Goal: Task Accomplishment & Management: Use online tool/utility

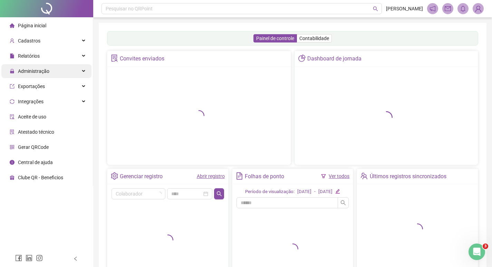
click at [41, 71] on span "Administração" at bounding box center [33, 71] width 31 height 6
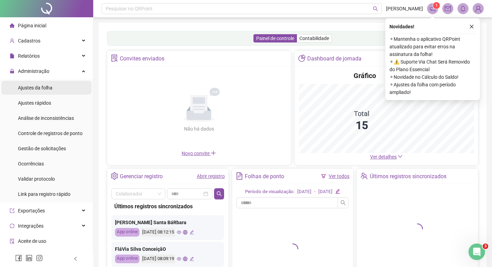
click at [40, 86] on span "Ajustes da folha" at bounding box center [35, 88] width 35 height 6
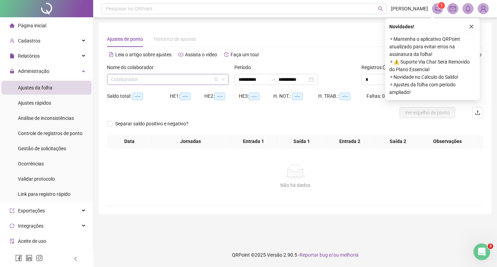
click at [151, 79] on input "search" at bounding box center [164, 79] width 107 height 10
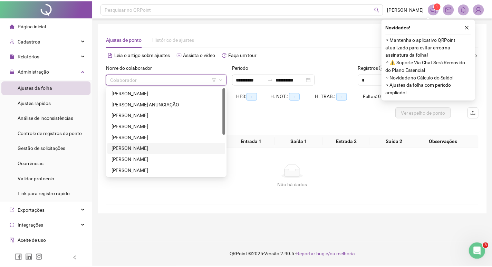
scroll to position [69, 0]
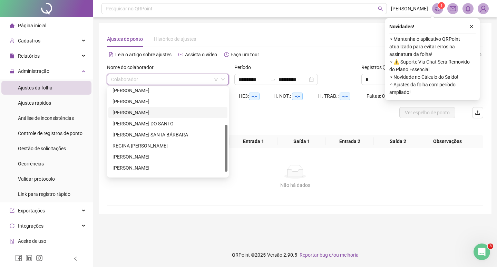
click at [147, 113] on div "[PERSON_NAME]" at bounding box center [168, 113] width 111 height 8
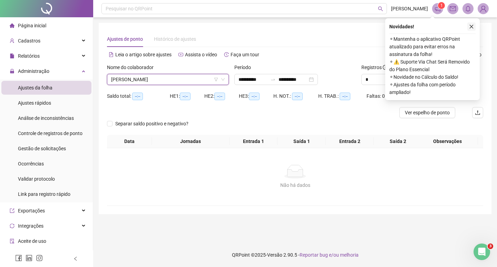
click at [471, 27] on icon "close" at bounding box center [471, 26] width 5 height 5
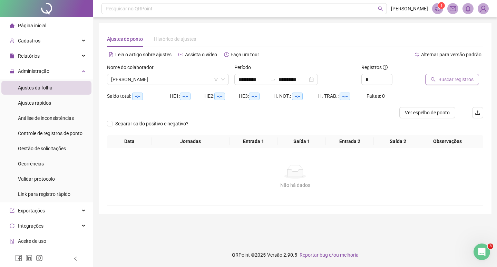
click at [452, 77] on span "Buscar registros" at bounding box center [455, 80] width 35 height 8
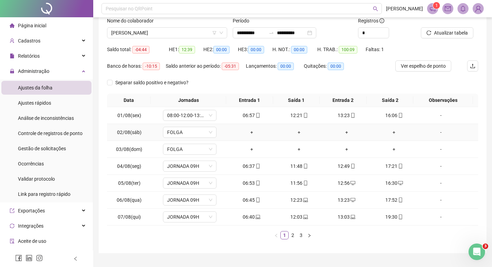
scroll to position [62, 0]
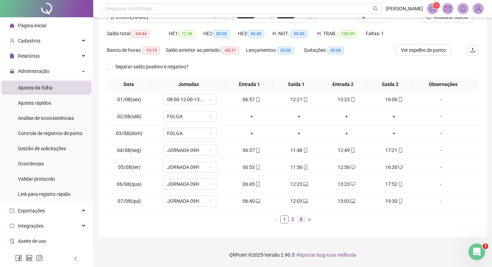
drag, startPoint x: 293, startPoint y: 222, endPoint x: 298, endPoint y: 219, distance: 5.4
click at [293, 221] on link "2" at bounding box center [293, 219] width 8 height 8
click at [301, 219] on link "3" at bounding box center [301, 219] width 8 height 8
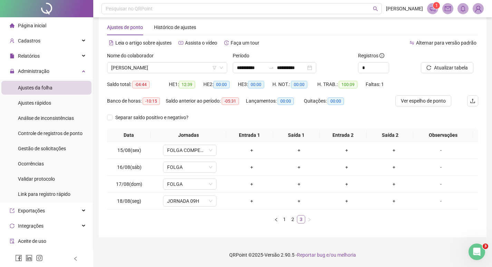
scroll to position [12, 0]
click at [250, 202] on div "+" at bounding box center [252, 201] width 42 height 8
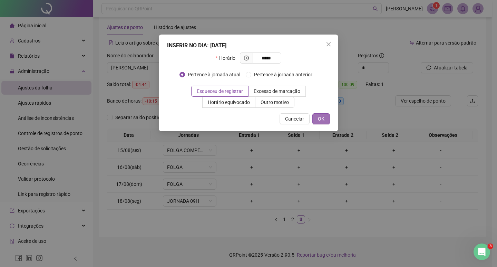
type input "*****"
click at [322, 114] on button "OK" at bounding box center [321, 118] width 18 height 11
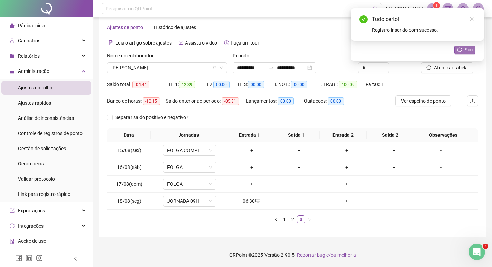
click at [457, 49] on icon "reload" at bounding box center [459, 49] width 5 height 5
click at [151, 65] on span "[PERSON_NAME]" at bounding box center [167, 67] width 112 height 10
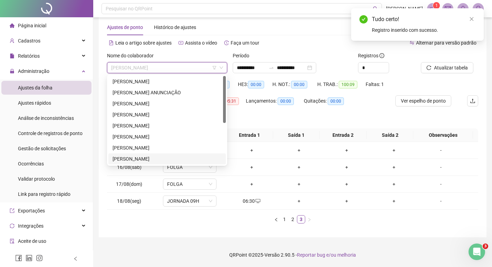
scroll to position [0, 0]
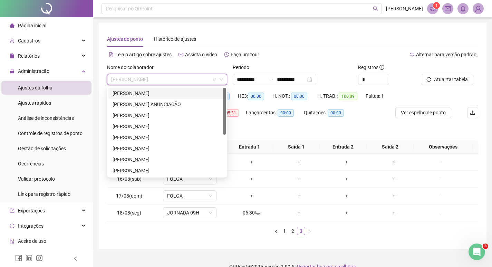
click at [139, 93] on div "[PERSON_NAME]" at bounding box center [167, 93] width 109 height 8
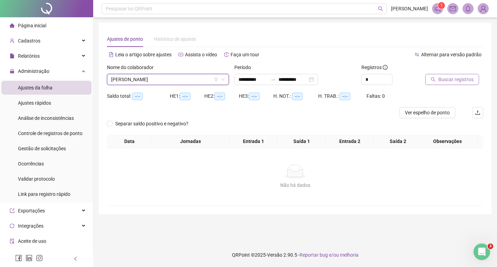
click at [447, 81] on span "Buscar registros" at bounding box center [455, 80] width 35 height 8
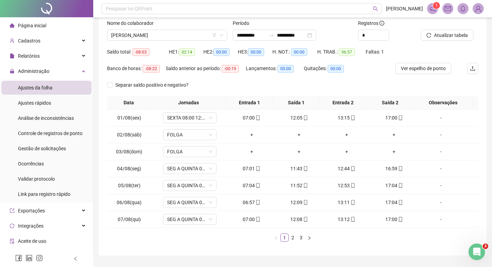
scroll to position [62, 0]
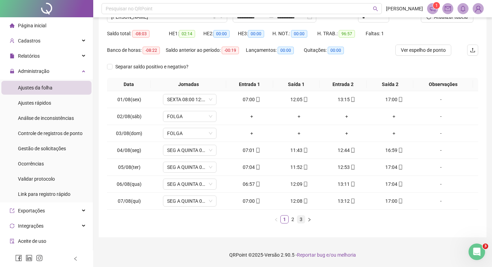
click at [298, 222] on link "3" at bounding box center [301, 219] width 8 height 8
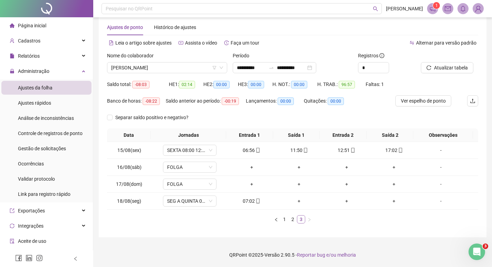
scroll to position [12, 0]
click at [134, 69] on span "[PERSON_NAME]" at bounding box center [167, 67] width 112 height 10
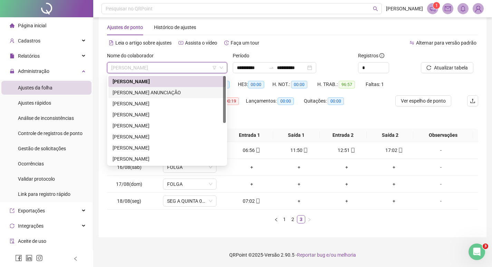
click at [128, 96] on div "[PERSON_NAME] ANUNCIAÇÃO" at bounding box center [166, 92] width 117 height 11
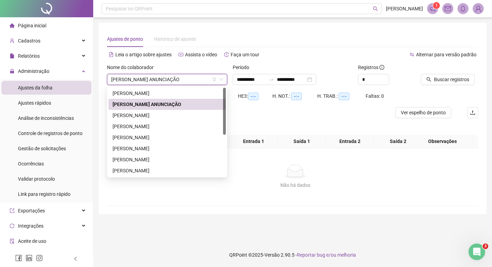
scroll to position [0, 0]
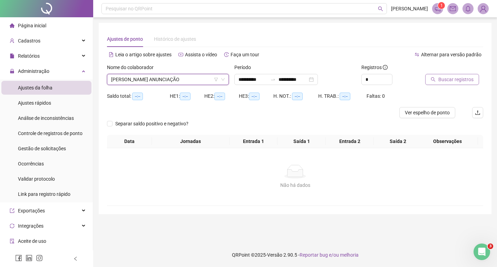
click at [442, 77] on span "Buscar registros" at bounding box center [455, 80] width 35 height 8
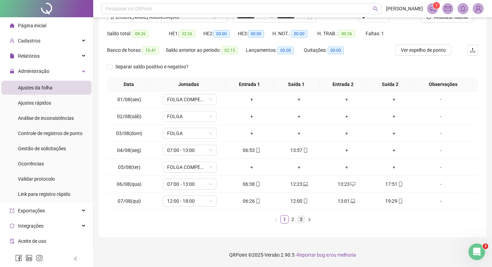
click at [301, 221] on link "3" at bounding box center [301, 219] width 8 height 8
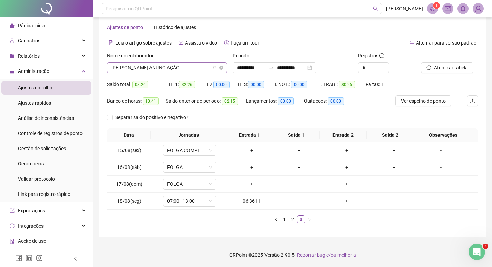
click at [164, 70] on span "[PERSON_NAME] ANUNCIAÇÃO" at bounding box center [167, 67] width 112 height 10
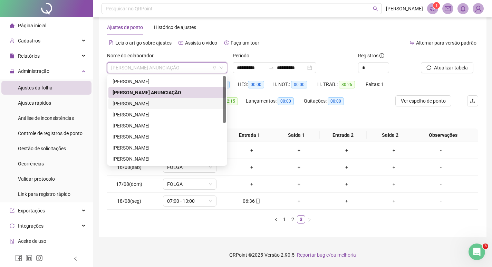
click at [158, 104] on div "[PERSON_NAME]" at bounding box center [167, 104] width 109 height 8
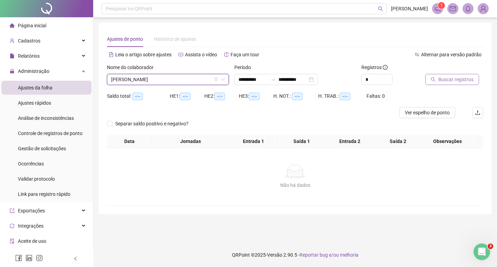
click at [459, 82] on span "Buscar registros" at bounding box center [455, 80] width 35 height 8
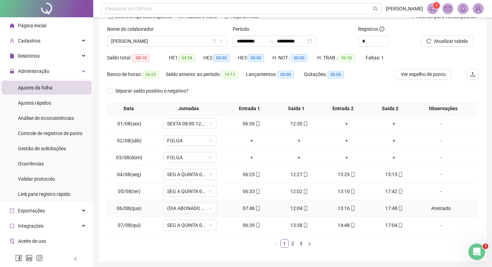
scroll to position [62, 0]
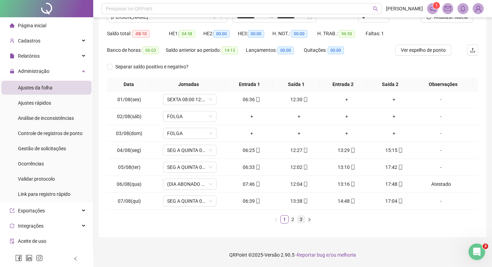
click at [301, 219] on link "3" at bounding box center [301, 219] width 8 height 8
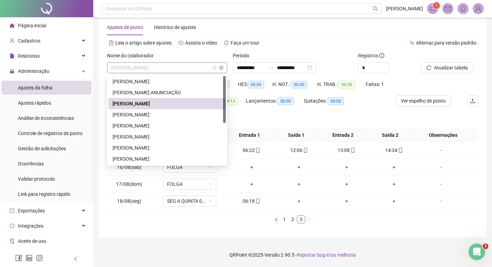
click at [145, 64] on span "[PERSON_NAME]" at bounding box center [167, 67] width 112 height 10
click at [134, 116] on div "[PERSON_NAME]" at bounding box center [167, 115] width 109 height 8
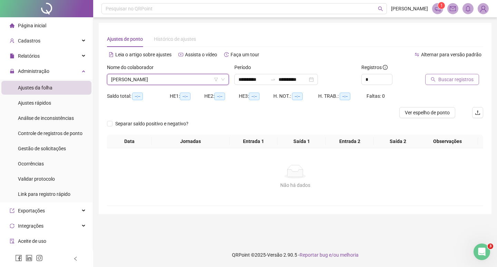
click at [454, 81] on span "Buscar registros" at bounding box center [455, 80] width 35 height 8
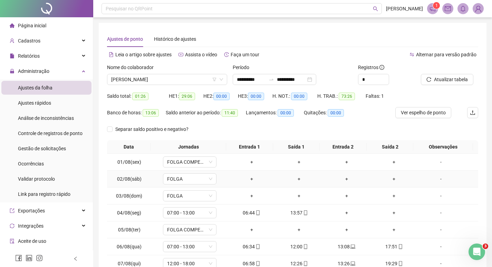
scroll to position [62, 0]
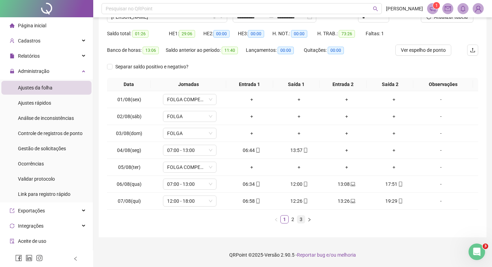
click at [302, 220] on link "3" at bounding box center [301, 219] width 8 height 8
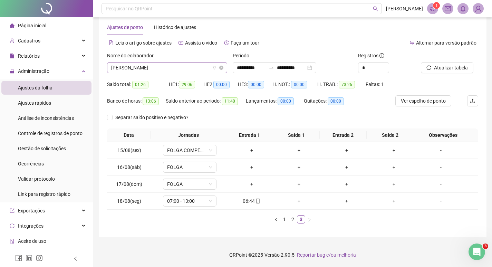
click at [146, 69] on span "[PERSON_NAME]" at bounding box center [167, 67] width 112 height 10
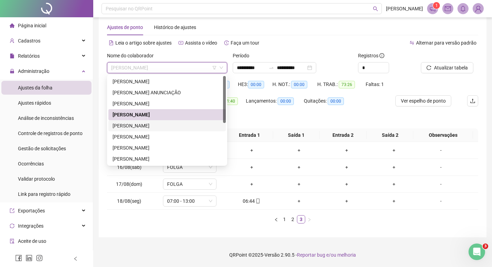
click at [139, 125] on div "[PERSON_NAME]" at bounding box center [167, 126] width 109 height 8
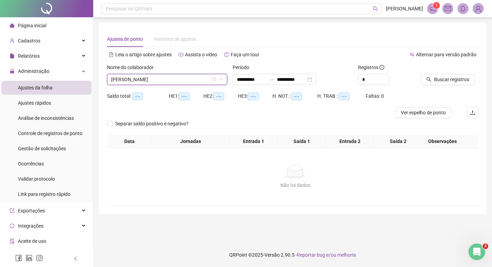
scroll to position [0, 0]
click at [456, 81] on span "Buscar registros" at bounding box center [455, 80] width 35 height 8
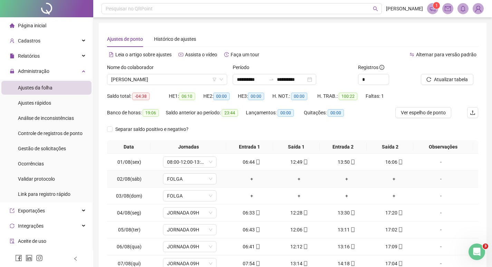
scroll to position [62, 0]
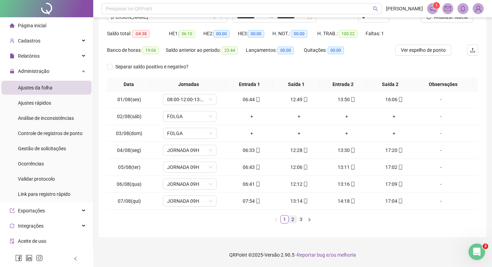
click at [293, 220] on link "2" at bounding box center [293, 219] width 8 height 8
click at [302, 218] on link "3" at bounding box center [301, 219] width 8 height 8
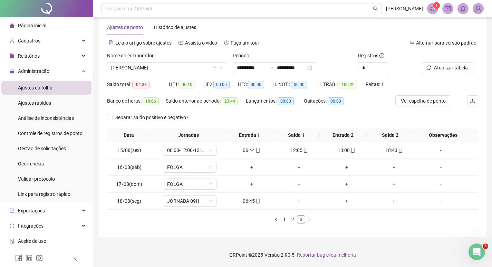
scroll to position [12, 0]
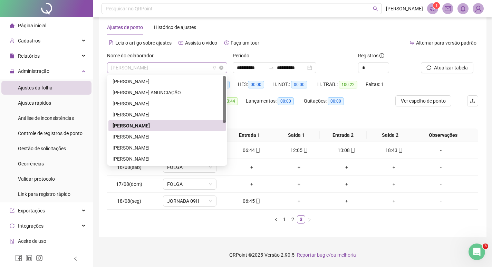
click at [130, 65] on span "[PERSON_NAME]" at bounding box center [167, 67] width 112 height 10
click at [129, 137] on div "[PERSON_NAME]" at bounding box center [167, 137] width 109 height 8
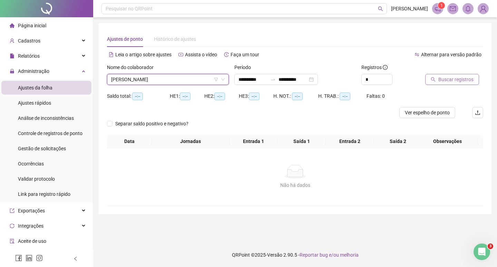
click at [466, 78] on span "Buscar registros" at bounding box center [455, 80] width 35 height 8
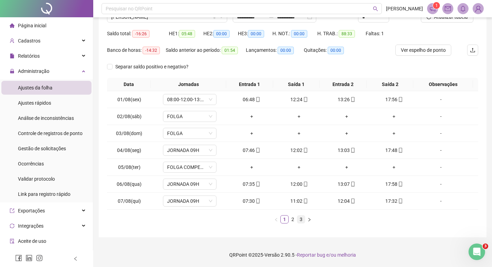
click at [302, 221] on link "3" at bounding box center [301, 219] width 8 height 8
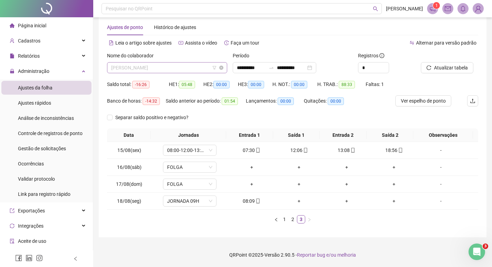
click at [134, 70] on span "[PERSON_NAME]" at bounding box center [167, 67] width 112 height 10
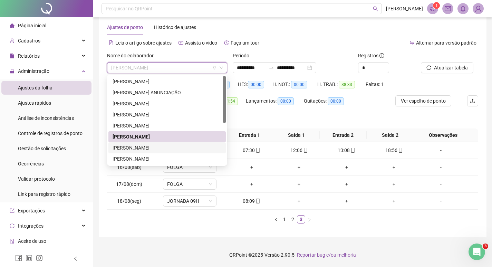
click at [129, 146] on div "[PERSON_NAME]" at bounding box center [167, 148] width 109 height 8
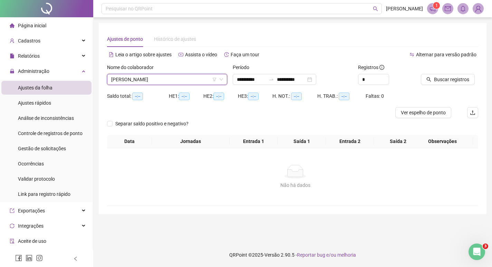
scroll to position [0, 0]
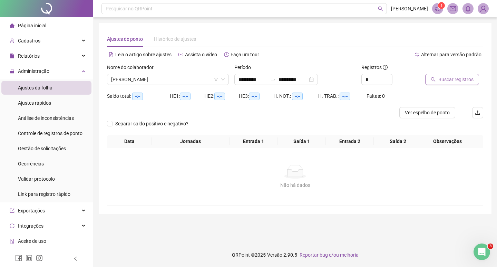
click at [454, 80] on span "Buscar registros" at bounding box center [455, 80] width 35 height 8
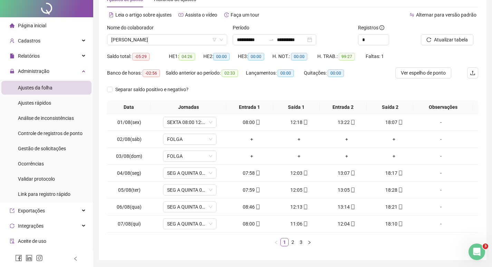
scroll to position [62, 0]
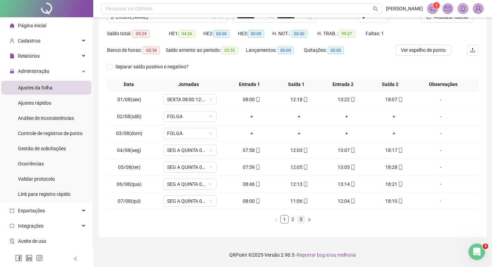
click at [301, 219] on link "3" at bounding box center [301, 219] width 8 height 8
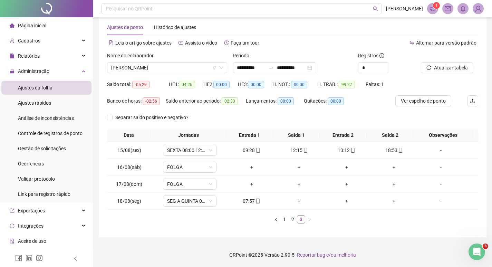
scroll to position [12, 0]
click at [135, 70] on span "[PERSON_NAME]" at bounding box center [167, 67] width 112 height 10
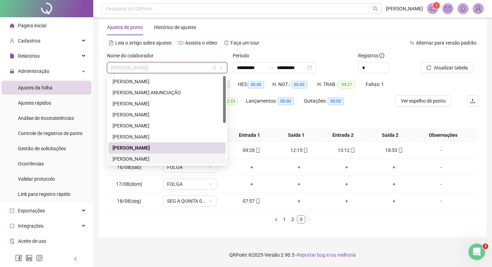
click at [130, 161] on div "[PERSON_NAME]" at bounding box center [167, 159] width 109 height 8
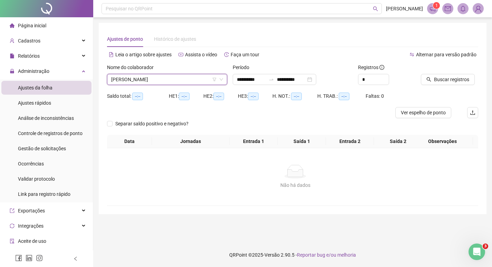
scroll to position [0, 0]
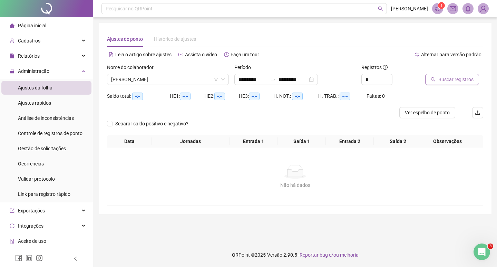
click at [457, 82] on span "Buscar registros" at bounding box center [455, 80] width 35 height 8
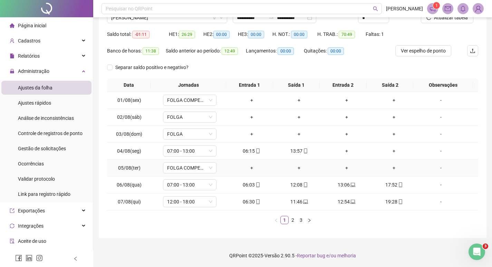
scroll to position [62, 0]
click at [302, 219] on link "3" at bounding box center [301, 219] width 8 height 8
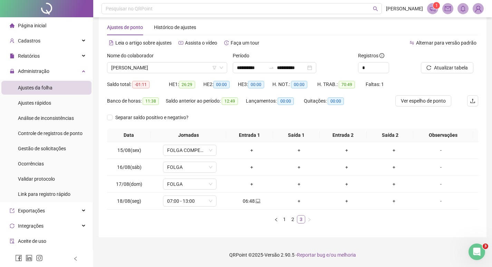
scroll to position [12, 0]
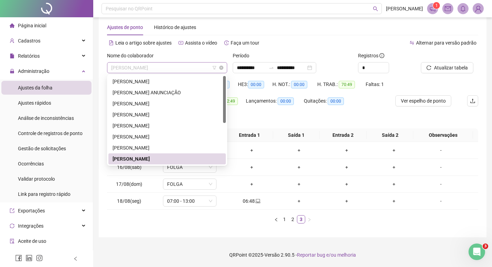
click at [142, 67] on span "[PERSON_NAME]" at bounding box center [167, 67] width 112 height 10
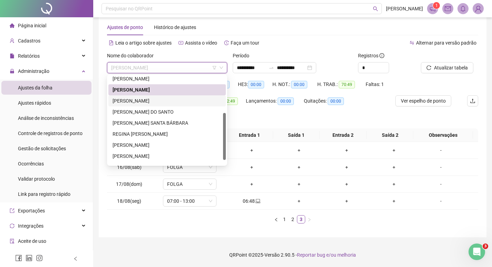
click at [145, 99] on div "[PERSON_NAME]" at bounding box center [167, 101] width 109 height 8
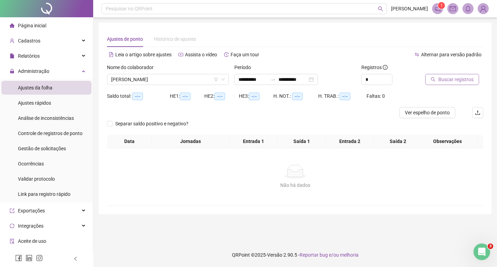
click at [443, 78] on span "Buscar registros" at bounding box center [455, 80] width 35 height 8
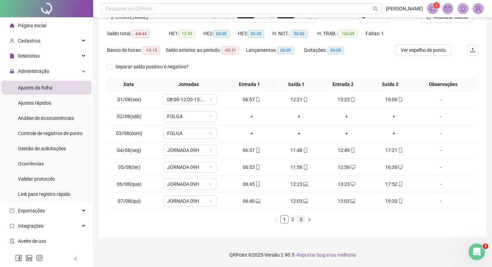
click at [300, 218] on link "3" at bounding box center [301, 219] width 8 height 8
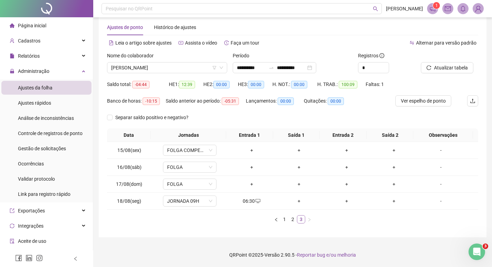
scroll to position [12, 0]
click at [132, 68] on span "[PERSON_NAME]" at bounding box center [167, 67] width 112 height 10
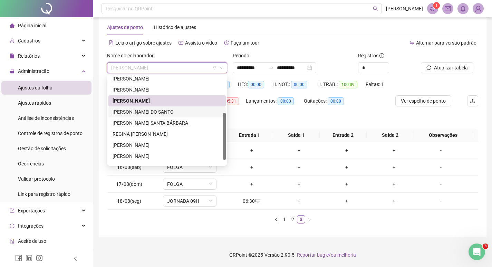
click at [141, 115] on div "[PERSON_NAME] DO SANTO" at bounding box center [167, 112] width 109 height 8
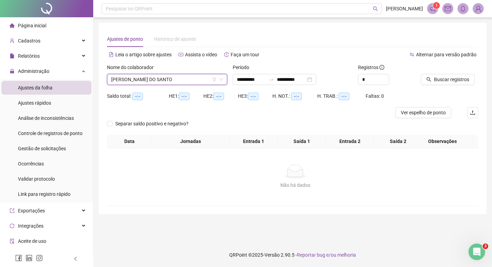
scroll to position [0, 0]
click at [450, 78] on span "Buscar registros" at bounding box center [455, 80] width 35 height 8
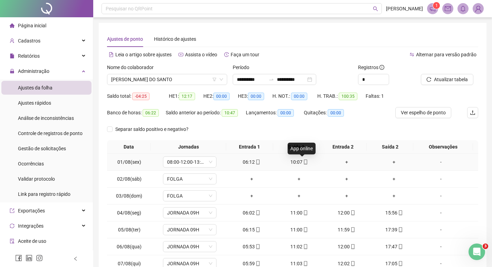
scroll to position [62, 0]
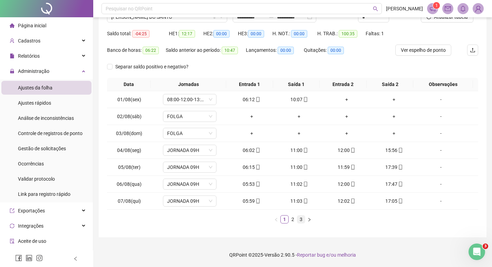
click at [299, 219] on link "3" at bounding box center [301, 219] width 8 height 8
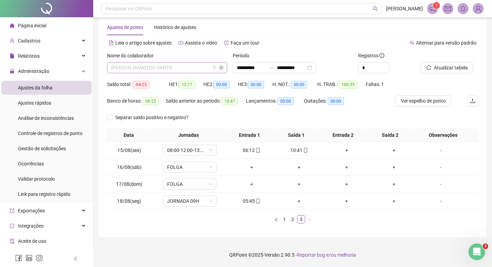
click at [125, 70] on span "[PERSON_NAME] DO SANTO" at bounding box center [167, 67] width 112 height 10
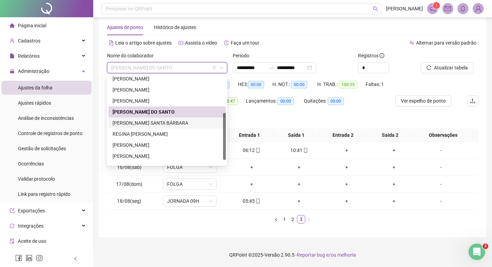
click at [125, 126] on div "[PERSON_NAME] SANTA BÁRBARA" at bounding box center [167, 123] width 109 height 8
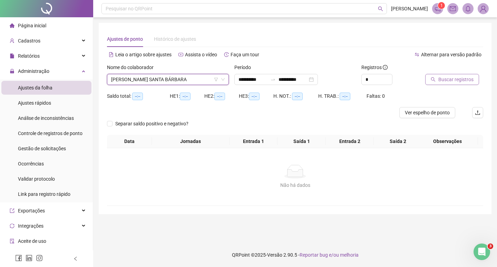
click at [459, 78] on span "Buscar registros" at bounding box center [455, 80] width 35 height 8
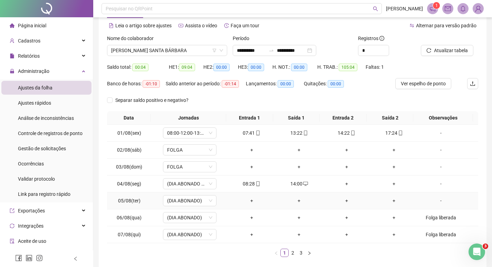
scroll to position [62, 0]
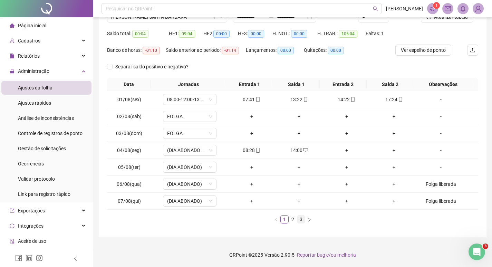
click at [301, 219] on link "3" at bounding box center [301, 219] width 8 height 8
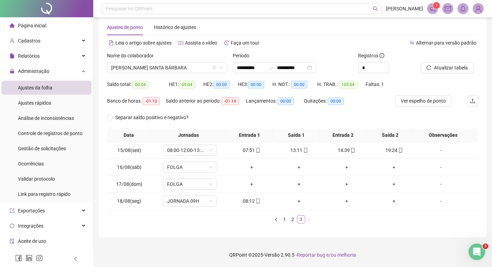
scroll to position [12, 0]
click at [148, 66] on span "[PERSON_NAME] SANTA BÁRBARA" at bounding box center [167, 67] width 112 height 10
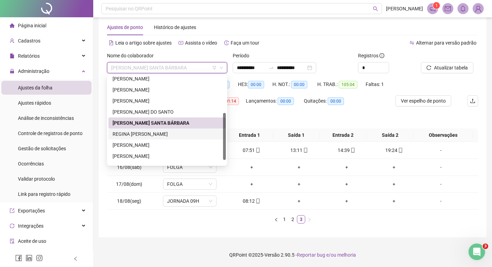
click at [132, 134] on div "REGINA [PERSON_NAME]" at bounding box center [167, 134] width 109 height 8
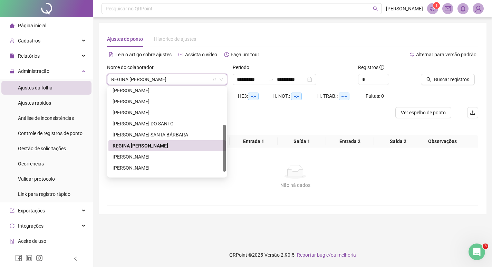
scroll to position [0, 0]
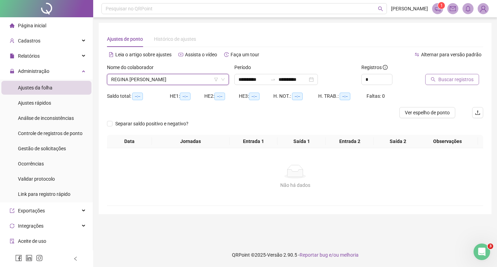
click at [450, 78] on span "Buscar registros" at bounding box center [455, 80] width 35 height 8
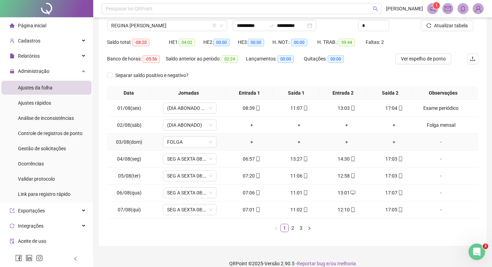
scroll to position [62, 0]
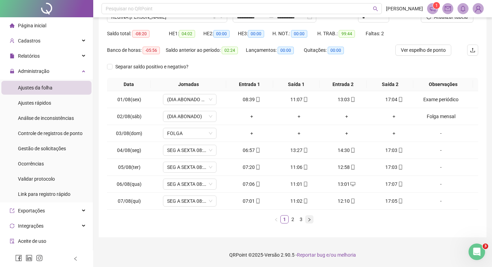
click at [305, 220] on button "button" at bounding box center [309, 219] width 8 height 8
click at [302, 219] on link "3" at bounding box center [301, 219] width 8 height 8
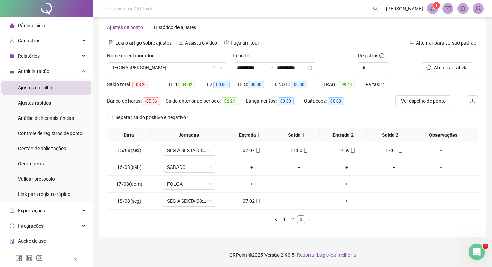
scroll to position [12, 0]
click at [148, 77] on div "Nome do colaborador REGINA [PERSON_NAME]" at bounding box center [167, 65] width 126 height 27
click at [149, 69] on span "REGINA [PERSON_NAME]" at bounding box center [167, 67] width 112 height 10
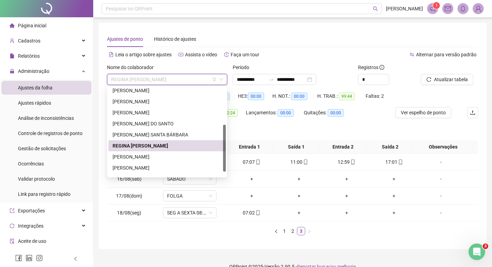
scroll to position [77, 0]
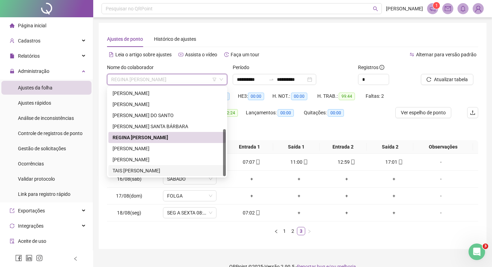
click at [150, 172] on div "TAIS [PERSON_NAME]" at bounding box center [167, 171] width 109 height 8
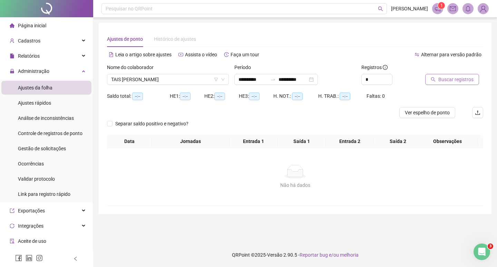
click at [433, 82] on button "Buscar registros" at bounding box center [452, 79] width 54 height 11
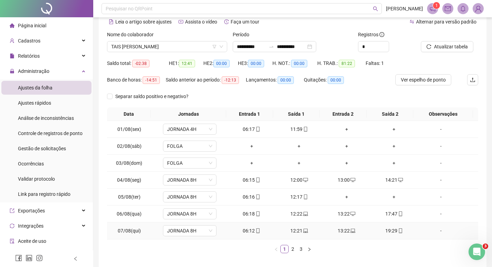
scroll to position [62, 0]
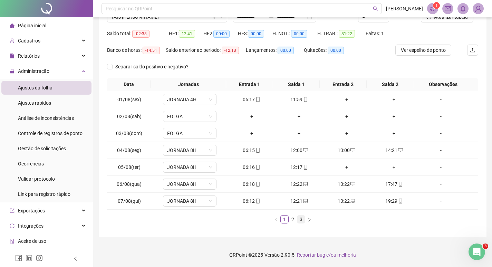
click at [302, 220] on link "3" at bounding box center [301, 219] width 8 height 8
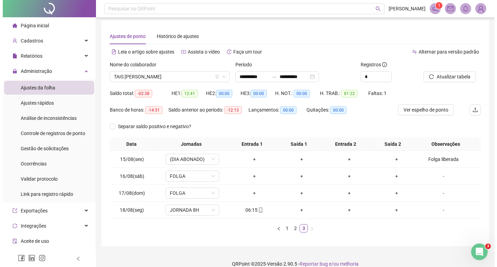
scroll to position [0, 0]
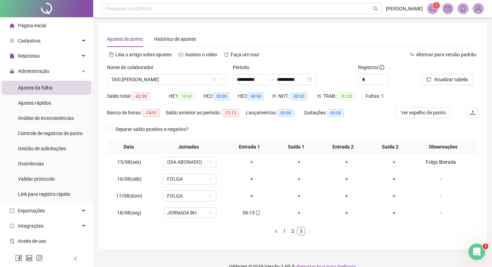
click at [476, 9] on img at bounding box center [478, 8] width 10 height 10
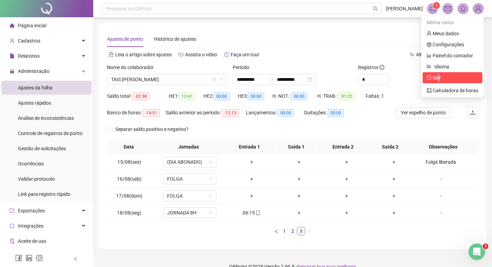
click at [439, 77] on span "Sair" at bounding box center [437, 78] width 8 height 6
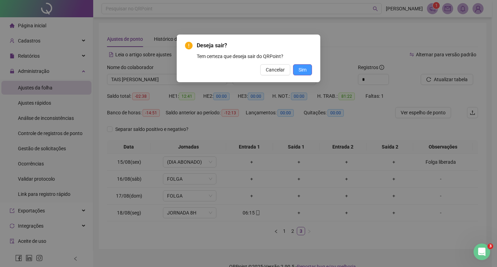
click at [302, 66] on span "Sim" at bounding box center [303, 70] width 8 height 8
